Goal: Check status: Check status

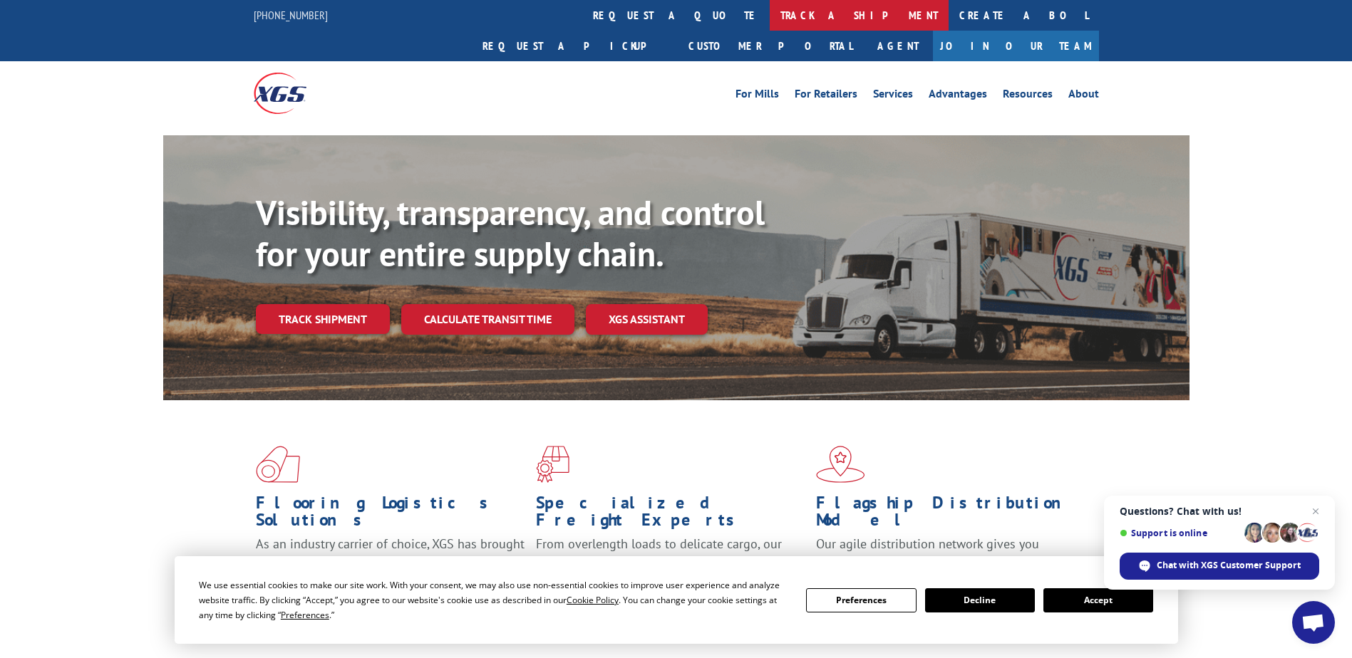
click at [770, 12] on link "track a shipment" at bounding box center [859, 15] width 179 height 31
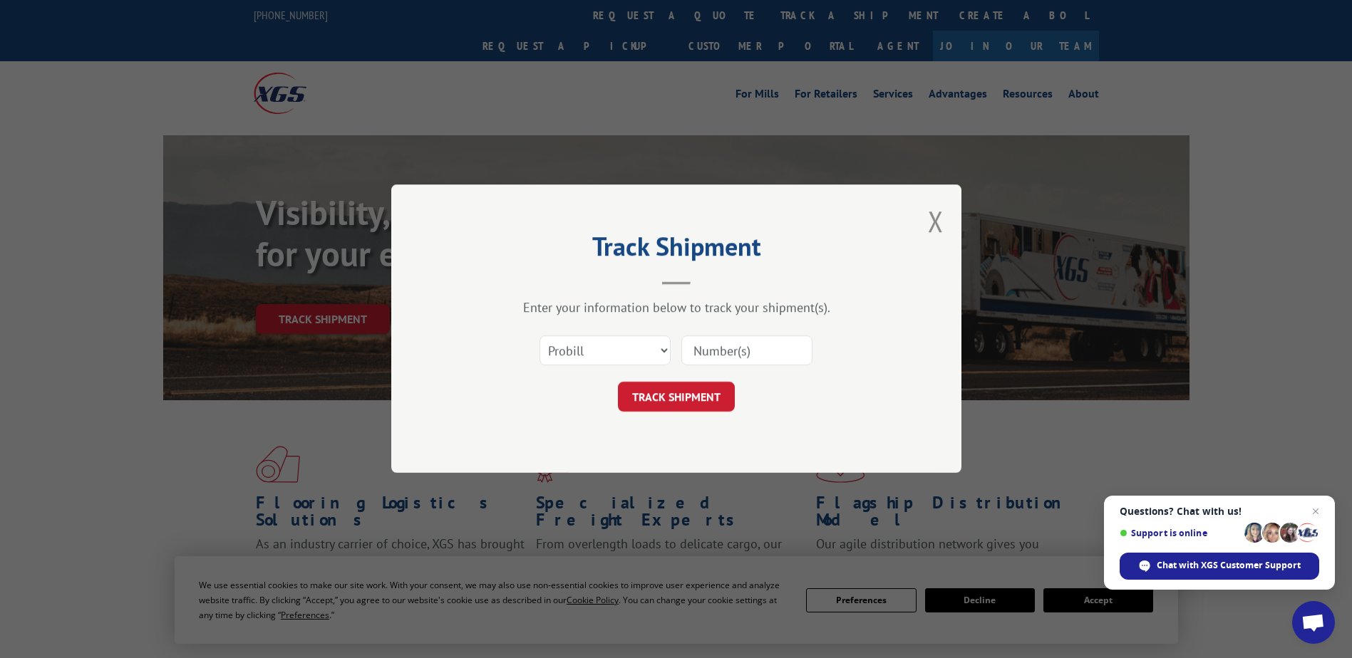
click at [768, 351] on input at bounding box center [746, 351] width 131 height 30
click at [793, 351] on input at bounding box center [746, 351] width 131 height 30
type input "16538332"
click button "TRACK SHIPMENT" at bounding box center [676, 398] width 117 height 30
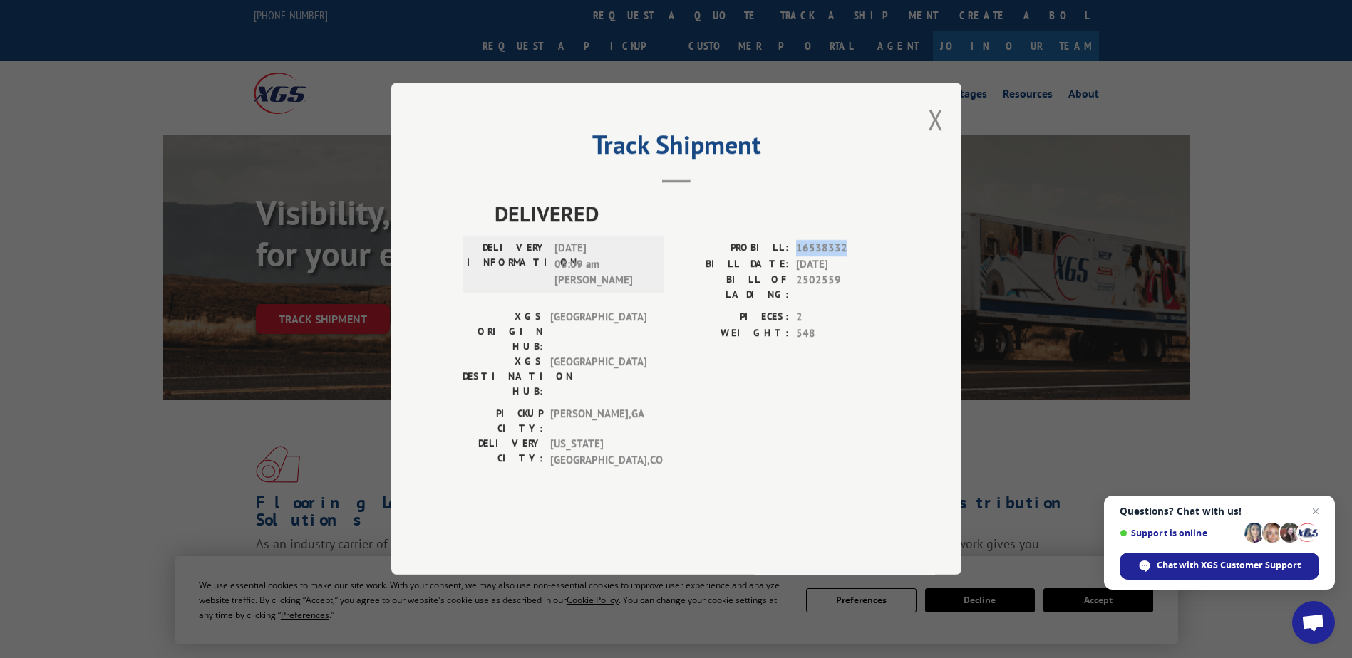
drag, startPoint x: 792, startPoint y: 281, endPoint x: 852, endPoint y: 282, distance: 60.6
click at [852, 257] on div "PROBILL: 16538332" at bounding box center [783, 249] width 214 height 16
drag, startPoint x: 852, startPoint y: 282, endPoint x: 819, endPoint y: 283, distance: 32.8
copy div "16538332"
click at [929, 138] on button "Close modal" at bounding box center [936, 119] width 16 height 38
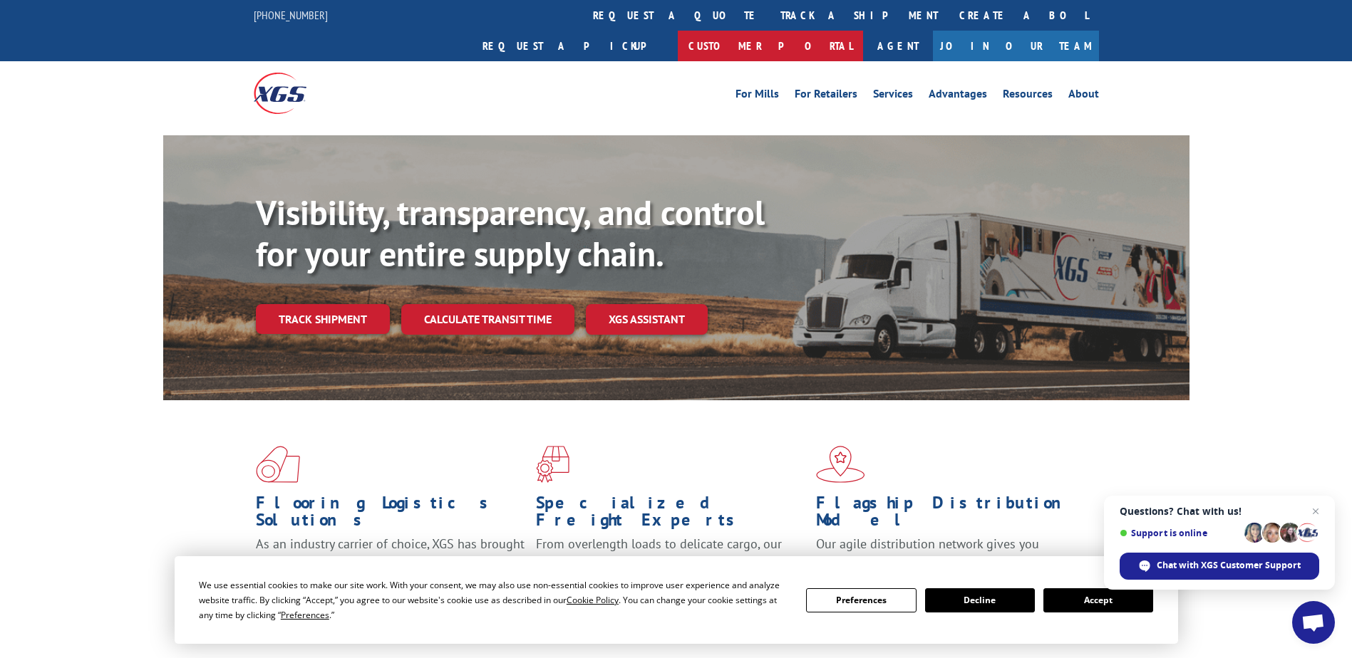
click at [863, 31] on link "Customer Portal" at bounding box center [770, 46] width 185 height 31
